Goal: Use online tool/utility: Utilize a website feature to perform a specific function

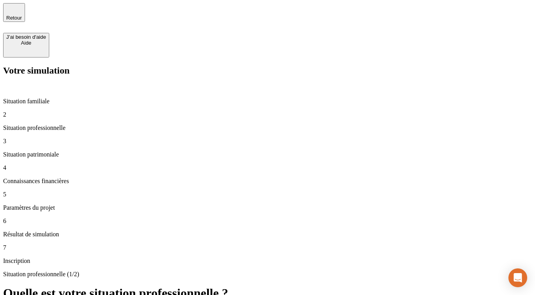
type input "30 000"
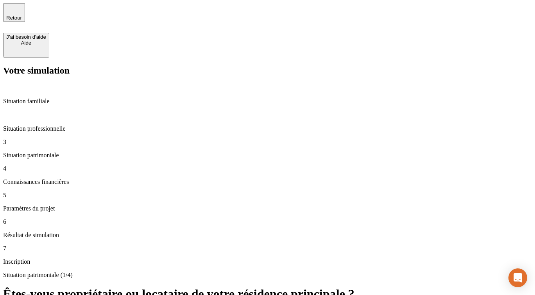
type input "600"
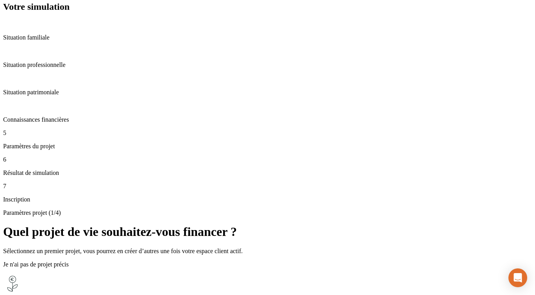
scroll to position [101, 0]
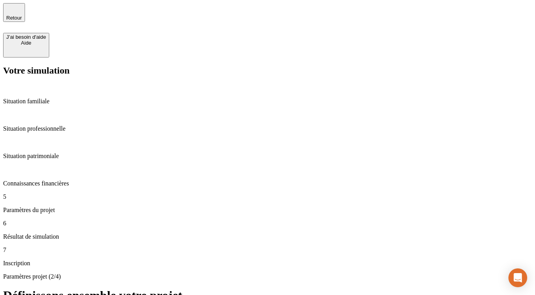
type input "28"
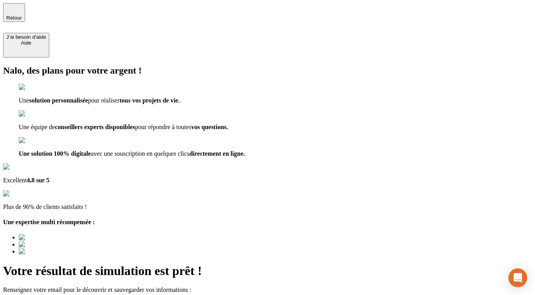
click at [22, 15] on span "Retour" at bounding box center [14, 18] width 16 height 6
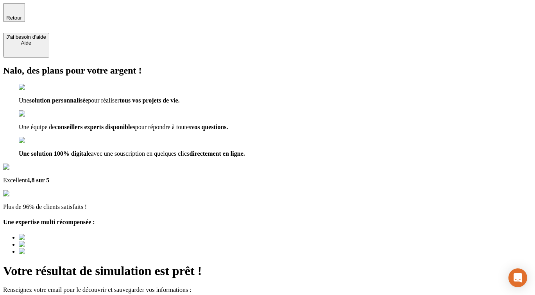
type input "[EMAIL_ADDRESS][DOMAIN_NAME]"
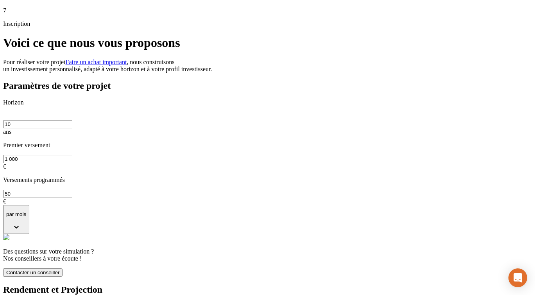
scroll to position [166, 0]
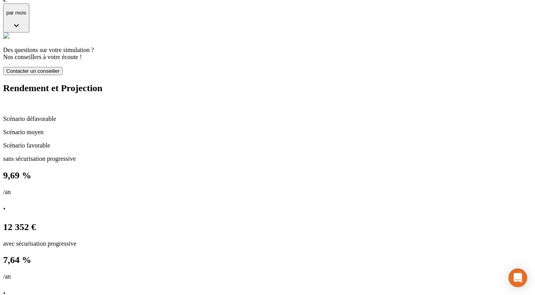
scroll to position [437, 0]
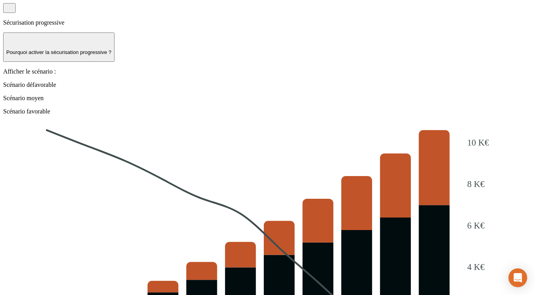
scroll to position [867, 0]
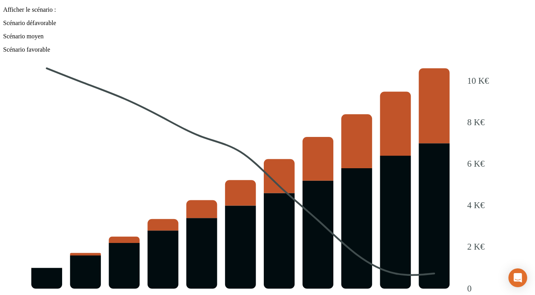
scroll to position [819, 0]
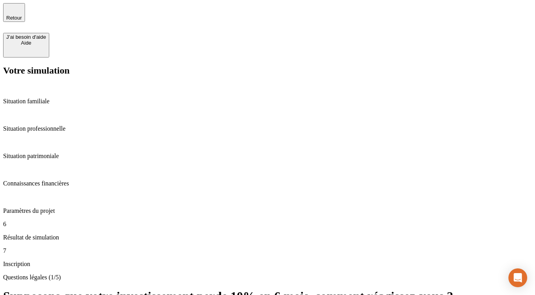
click at [47, 152] on p "Situation patrimoniale" at bounding box center [267, 155] width 529 height 7
click at [60, 125] on p "Situation professionnelle" at bounding box center [267, 128] width 529 height 7
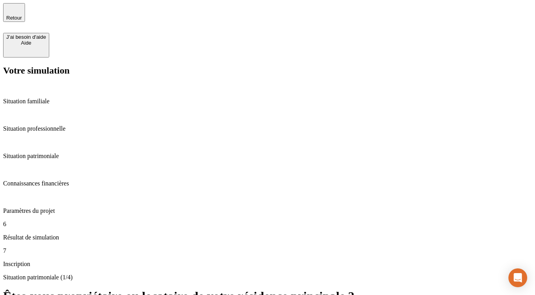
click at [66, 207] on p "Paramètres du projet" at bounding box center [267, 210] width 529 height 7
click at [66, 234] on p "Résultat de simulation" at bounding box center [267, 237] width 529 height 7
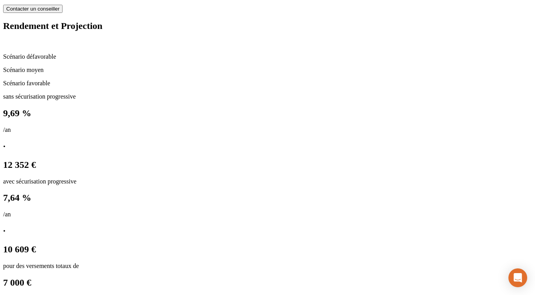
scroll to position [502, 0]
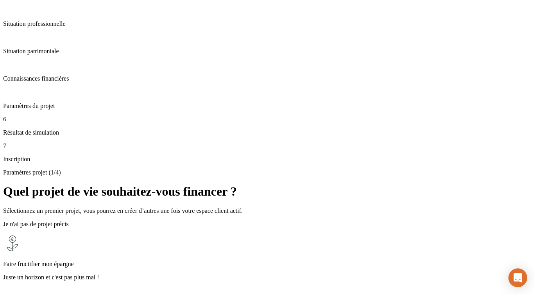
scroll to position [125, 0]
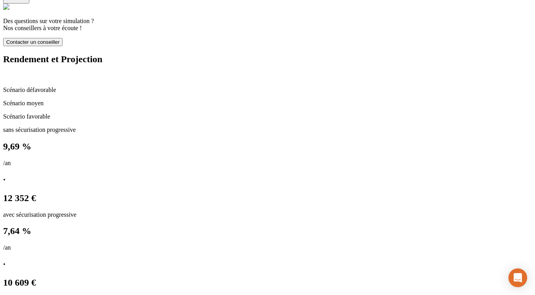
scroll to position [399, 0]
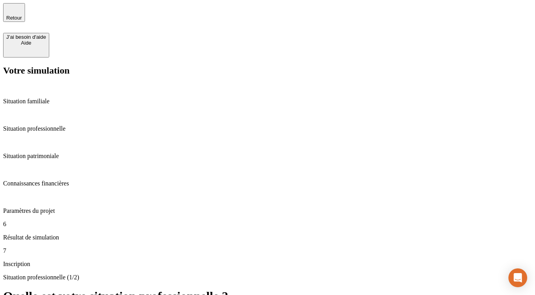
click at [79, 180] on p "Connaissances financières" at bounding box center [267, 183] width 529 height 7
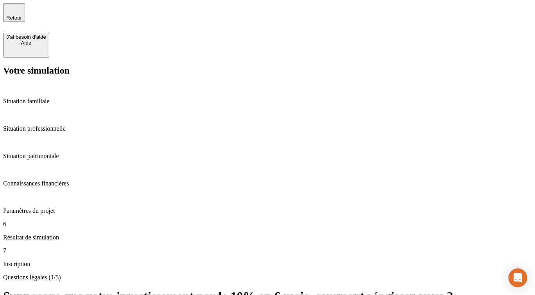
click at [69, 193] on div "Paramètres du projet" at bounding box center [267, 203] width 529 height 21
click at [82, 234] on p "Résultat de simulation" at bounding box center [267, 237] width 529 height 7
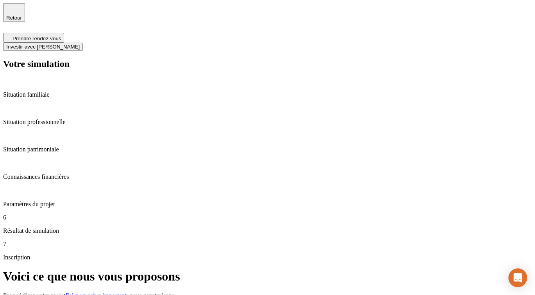
click at [63, 118] on p "Situation professionnelle" at bounding box center [267, 121] width 529 height 7
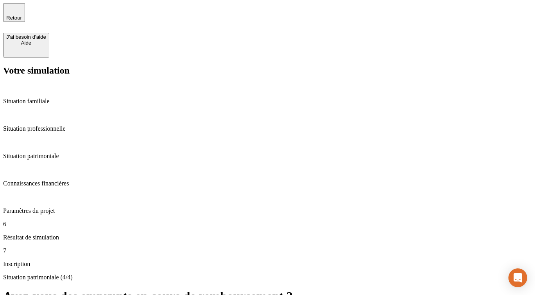
click at [64, 234] on p "Résultat de simulation" at bounding box center [267, 237] width 529 height 7
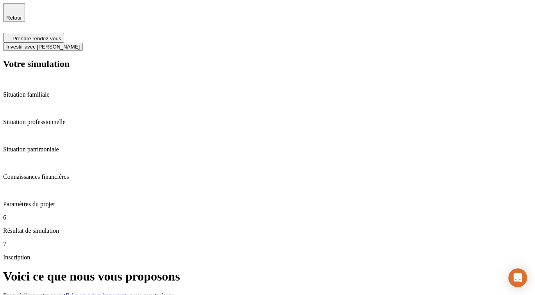
click at [58, 118] on p "Situation professionnelle" at bounding box center [267, 121] width 529 height 7
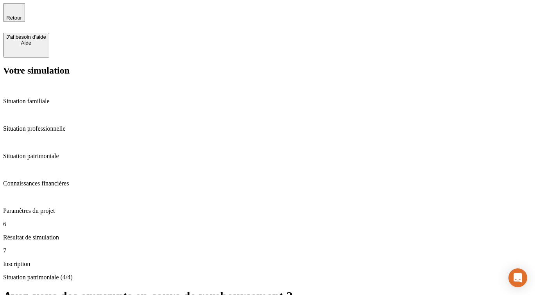
click at [45, 180] on p "Connaissances financières" at bounding box center [267, 183] width 529 height 7
click at [47, 207] on p "Paramètres du projet" at bounding box center [267, 210] width 529 height 7
click at [63, 125] on p "Situation professionnelle" at bounding box center [267, 128] width 529 height 7
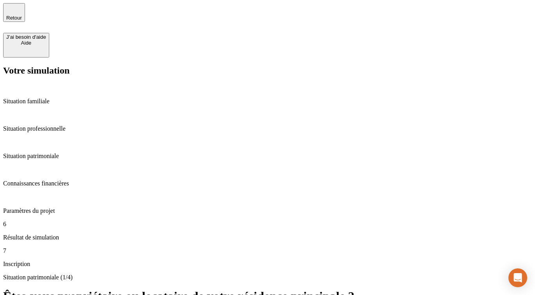
click at [41, 234] on p "Résultat de simulation" at bounding box center [267, 237] width 529 height 7
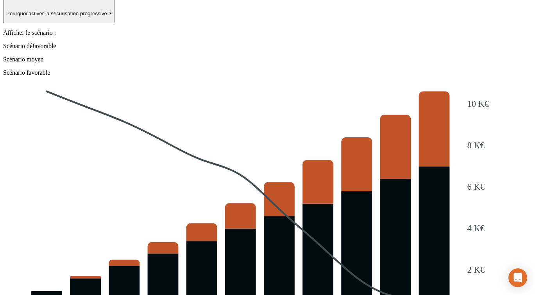
scroll to position [867, 0]
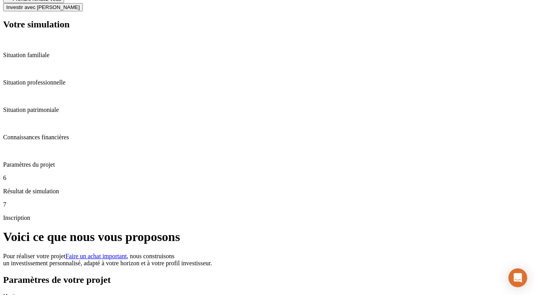
scroll to position [0, 0]
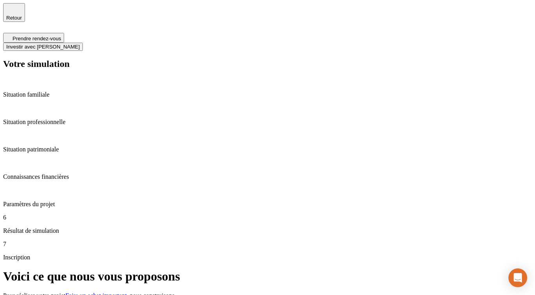
click at [80, 44] on span "Investir avec [PERSON_NAME]" at bounding box center [42, 47] width 73 height 6
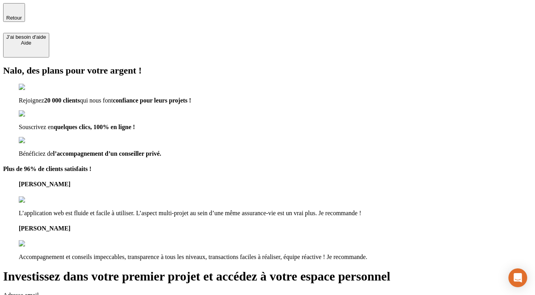
click at [22, 15] on span "Retour" at bounding box center [14, 18] width 16 height 6
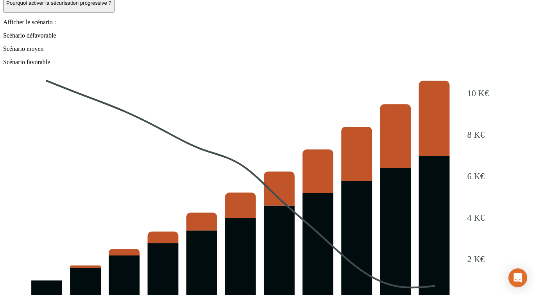
scroll to position [867, 0]
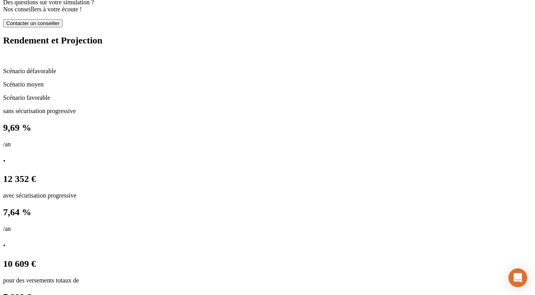
scroll to position [819, 0]
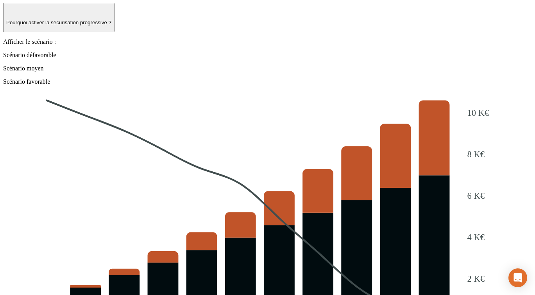
scroll to position [3, 0]
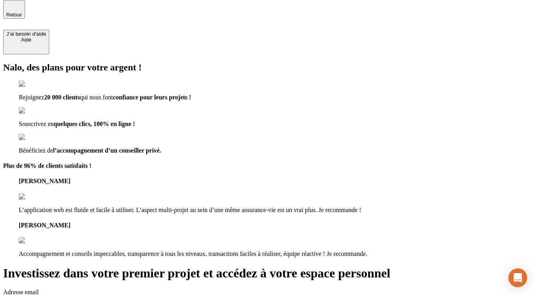
drag, startPoint x: 340, startPoint y: 89, endPoint x: 284, endPoint y: 89, distance: 55.5
